Goal: Find specific page/section: Find specific page/section

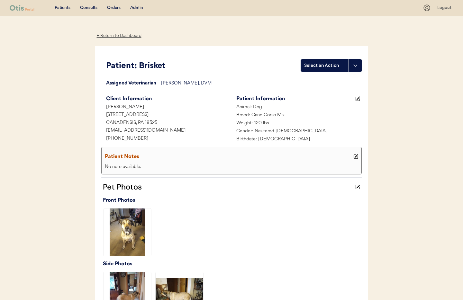
click at [135, 7] on div "Admin" at bounding box center [136, 8] width 13 height 6
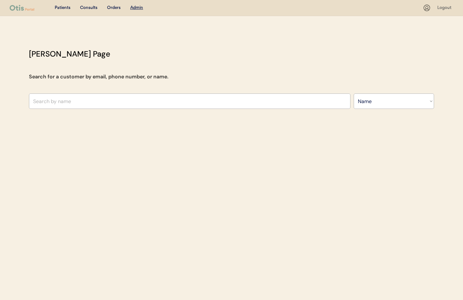
select select ""Name""
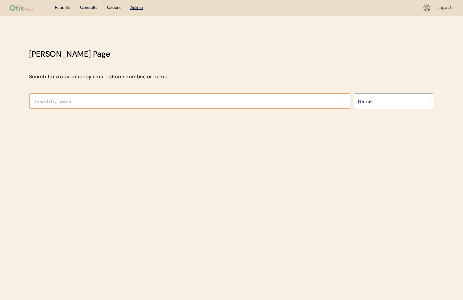
click at [112, 104] on input "text" at bounding box center [189, 101] width 321 height 15
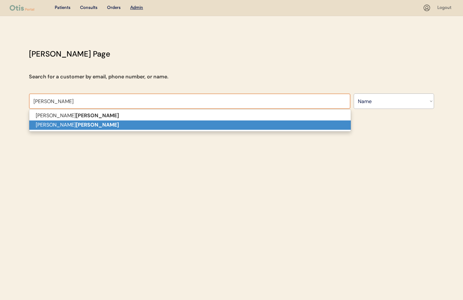
click at [109, 123] on p "James Ezzell" at bounding box center [189, 125] width 321 height 9
type input "James Ezzell"
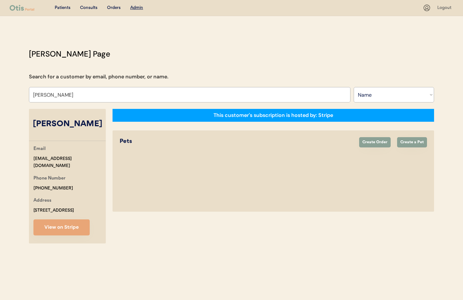
select select "true"
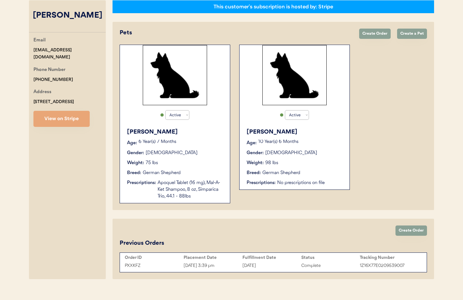
scroll to position [110, 0]
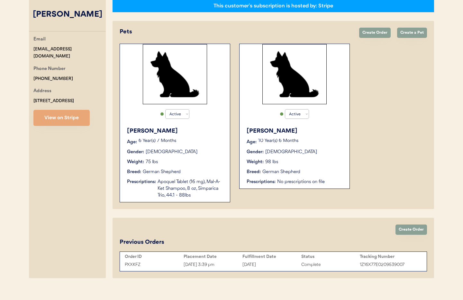
type input "[PERSON_NAME]"
click at [186, 173] on div "Breed: German Shepherd" at bounding box center [175, 172] width 96 height 7
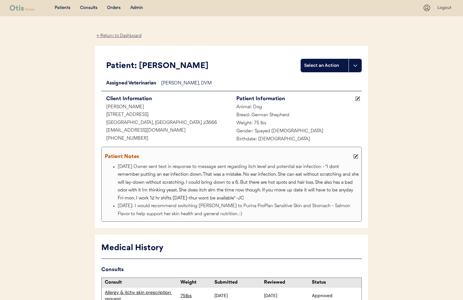
click at [111, 36] on div "← Return to Dashboard" at bounding box center [119, 35] width 48 height 7
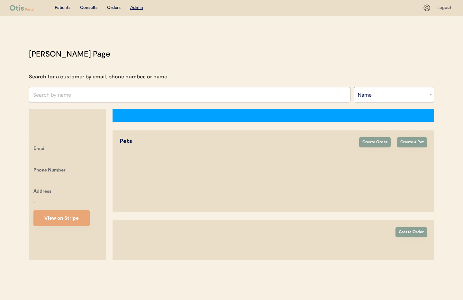
select select ""Name""
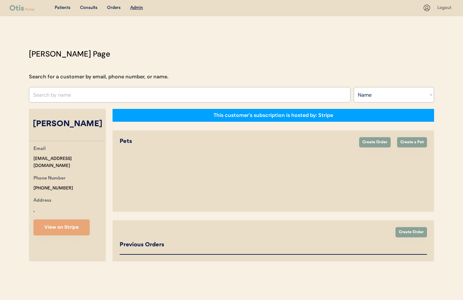
select select "true"
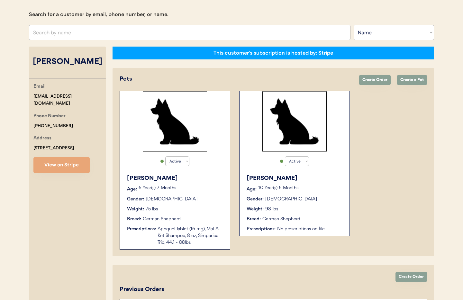
scroll to position [63, 0]
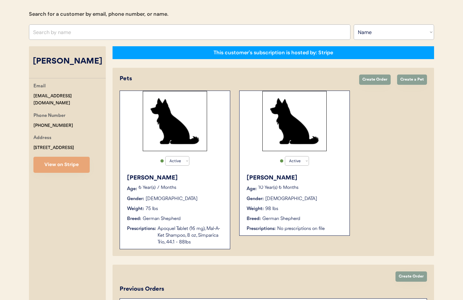
click at [310, 210] on div "Weight: 98 lbs" at bounding box center [295, 209] width 96 height 7
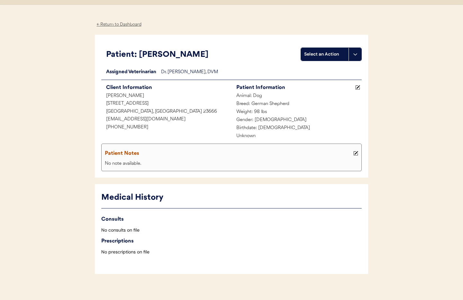
scroll to position [17, 0]
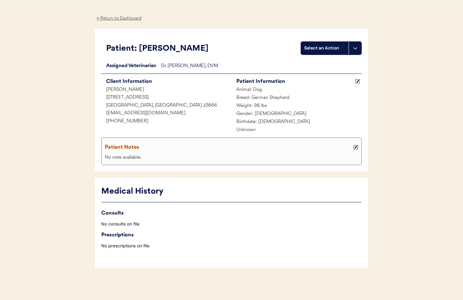
click at [117, 19] on div "← Return to Dashboard" at bounding box center [119, 18] width 48 height 7
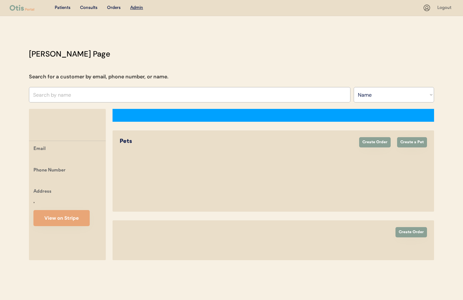
select select ""Name""
select select "true"
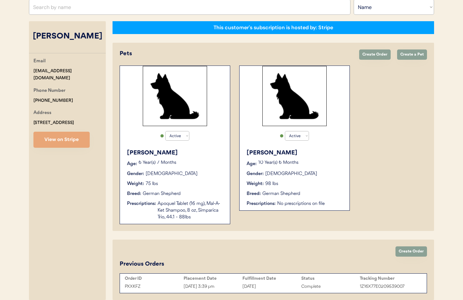
click at [185, 184] on div "Weight: 75 lbs" at bounding box center [175, 184] width 96 height 7
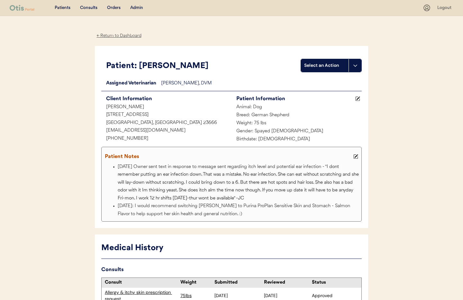
click at [136, 7] on div "Admin" at bounding box center [136, 8] width 13 height 6
click at [136, 6] on div "Admin" at bounding box center [136, 8] width 13 height 6
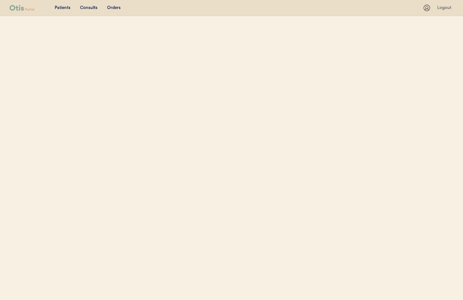
select select ""Name""
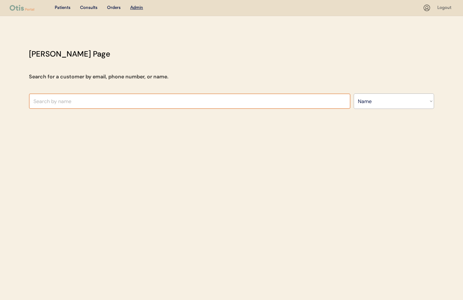
click at [85, 103] on input "text" at bounding box center [189, 101] width 321 height 15
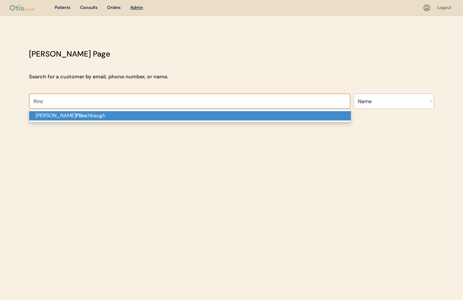
click at [77, 117] on p "Sharon Flinc hbaugh" at bounding box center [189, 115] width 321 height 9
type input "[PERSON_NAME]"
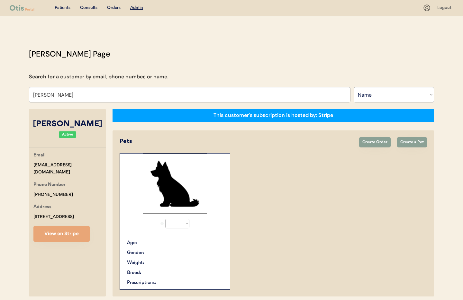
select select "true"
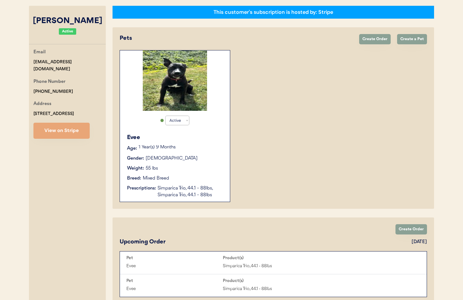
scroll to position [142, 0]
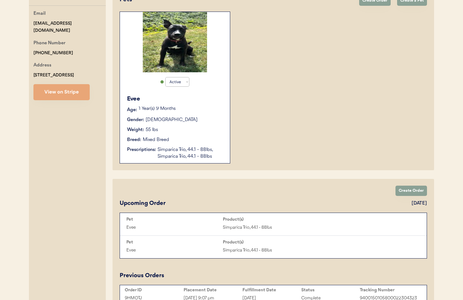
type input "[PERSON_NAME]"
click at [190, 151] on div "Simparica Trio, 44.1 - 88lbs, Simparica Trio, 44.1 - 88lbs" at bounding box center [190, 153] width 66 height 13
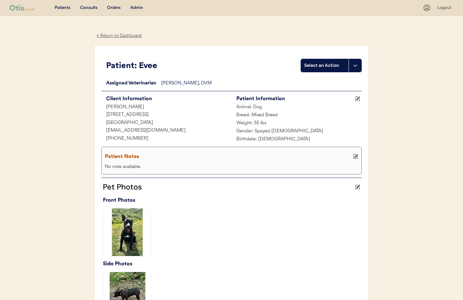
click at [122, 35] on div "← Return to Dashboard" at bounding box center [119, 35] width 48 height 7
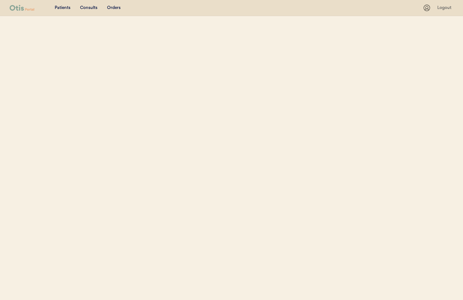
select select ""Name""
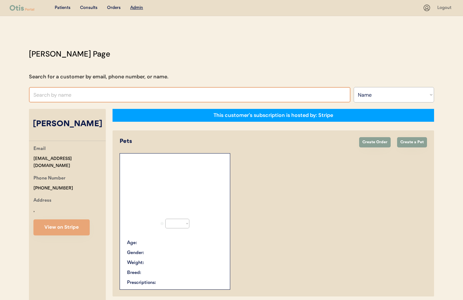
select select "true"
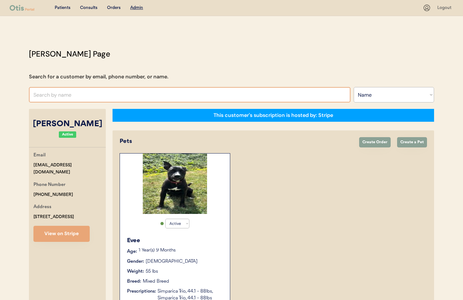
click at [65, 93] on input "text" at bounding box center [189, 94] width 321 height 15
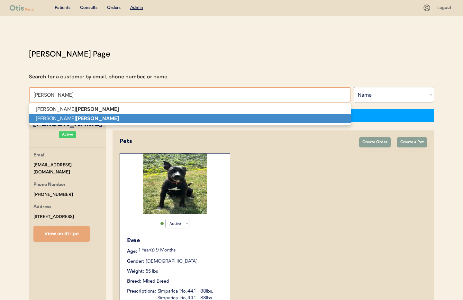
click at [101, 120] on p "James Ezzell" at bounding box center [189, 118] width 321 height 9
type input "James Ezzell"
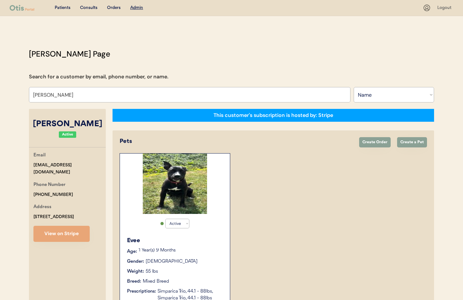
select select "true"
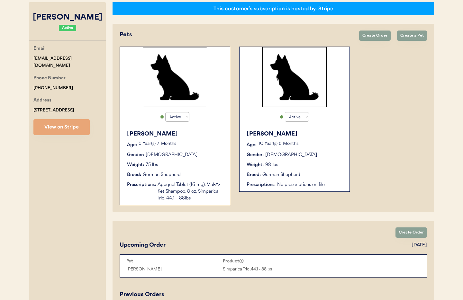
scroll to position [106, 0]
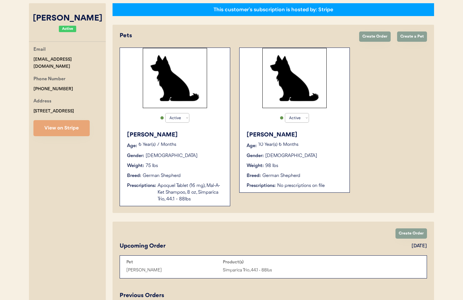
type input "[PERSON_NAME]"
click at [309, 163] on div "Weight: 98 lbs" at bounding box center [295, 166] width 96 height 7
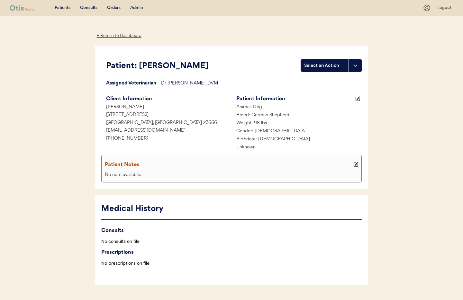
click at [117, 37] on div "← Return to Dashboard" at bounding box center [119, 35] width 48 height 7
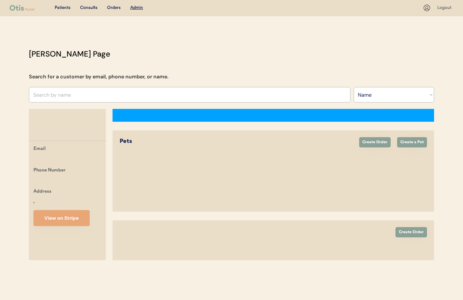
select select ""Name""
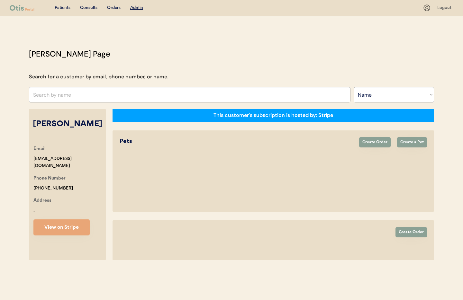
select select "true"
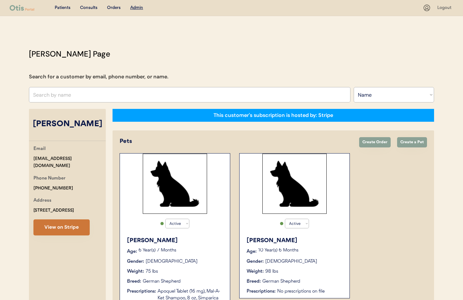
click at [57, 229] on button "View on Stripe" at bounding box center [61, 228] width 56 height 16
click at [170, 198] on img at bounding box center [175, 184] width 64 height 60
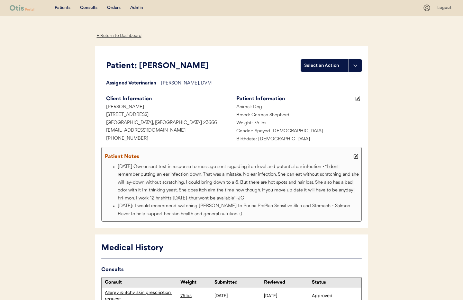
scroll to position [98, 0]
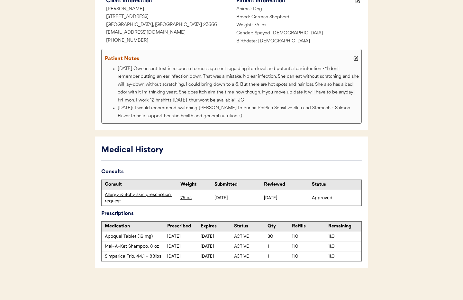
click at [138, 193] on div "Allergy & itchy skin prescription request" at bounding box center [141, 198] width 72 height 13
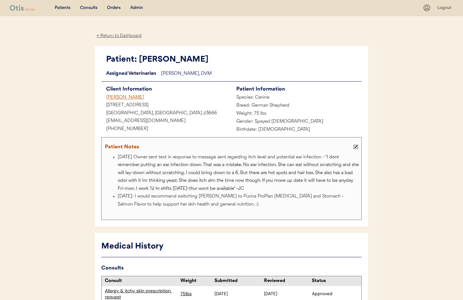
click at [123, 34] on div "← Return to Dashboard" at bounding box center [119, 35] width 48 height 7
